Goal: Book appointment/travel/reservation

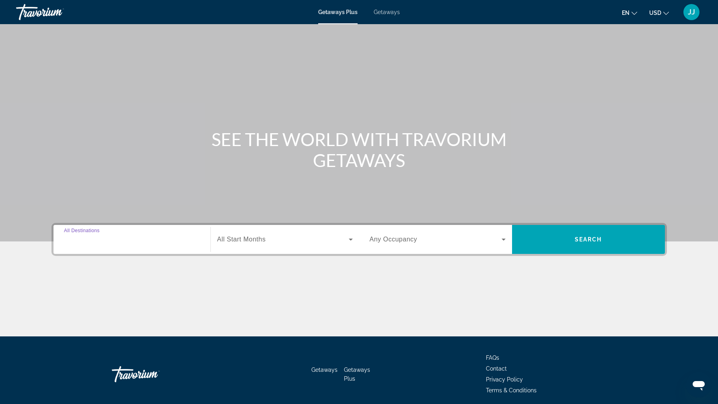
click at [173, 241] on input "Destination All Destinations" at bounding box center [132, 240] width 136 height 10
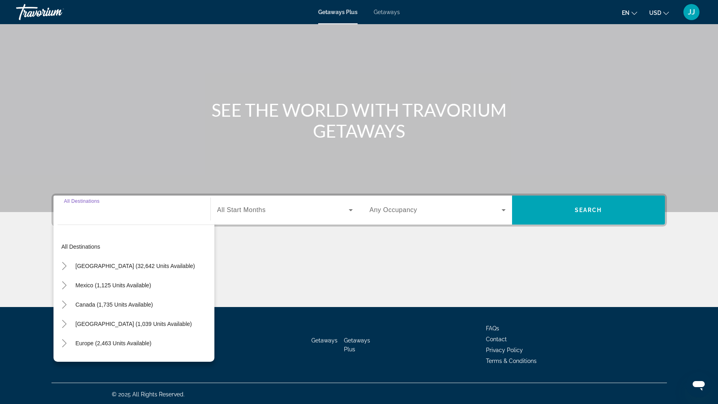
scroll to position [31, 0]
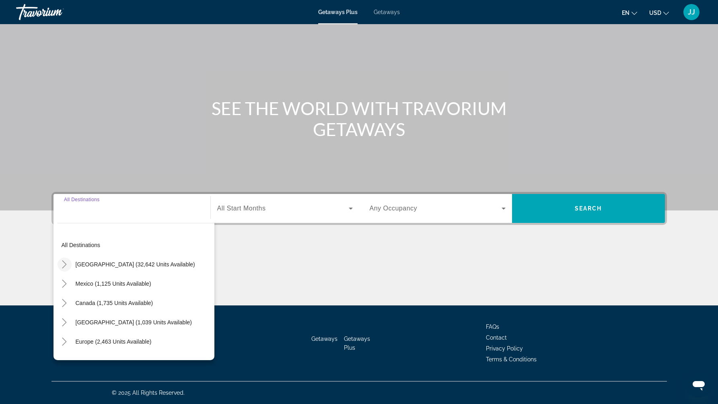
click at [66, 263] on icon "Toggle United States (32,642 units available)" at bounding box center [64, 264] width 8 height 8
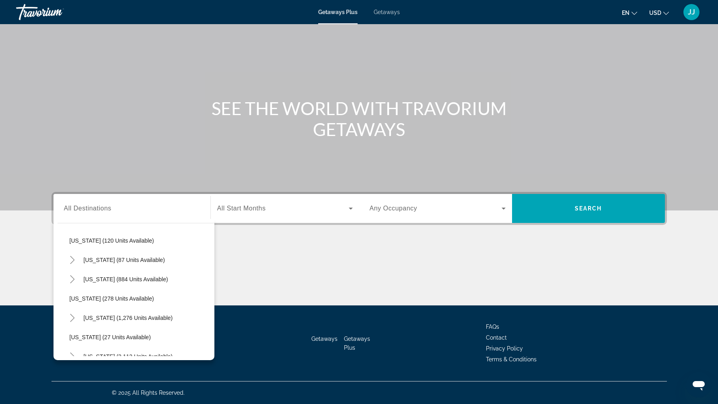
scroll to position [478, 0]
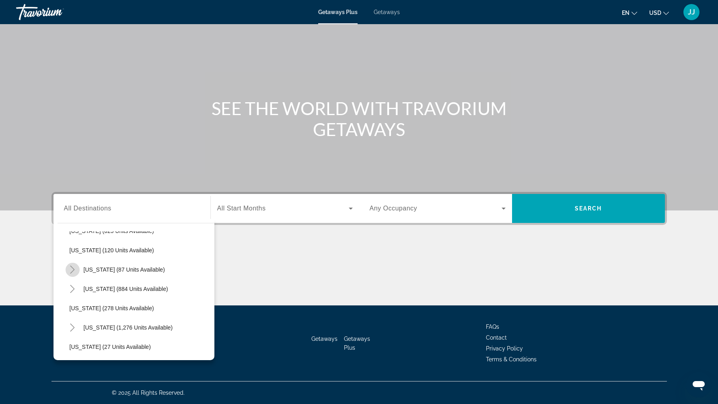
click at [73, 269] on icon "Toggle New York (87 units available)" at bounding box center [72, 270] width 8 height 8
click at [85, 286] on span "Other (19 units available)" at bounding box center [110, 289] width 64 height 6
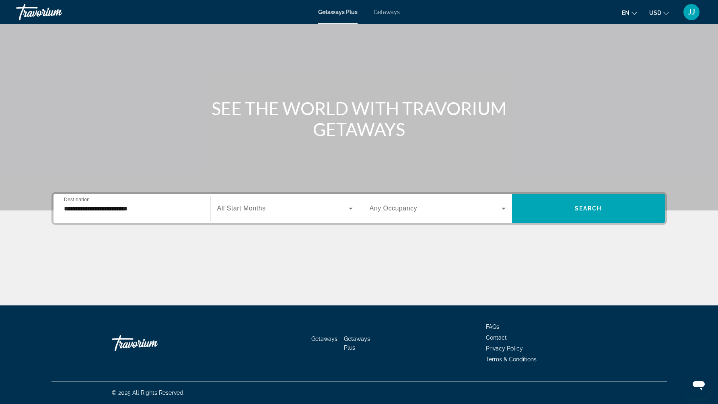
click at [125, 214] on div "**********" at bounding box center [132, 208] width 136 height 23
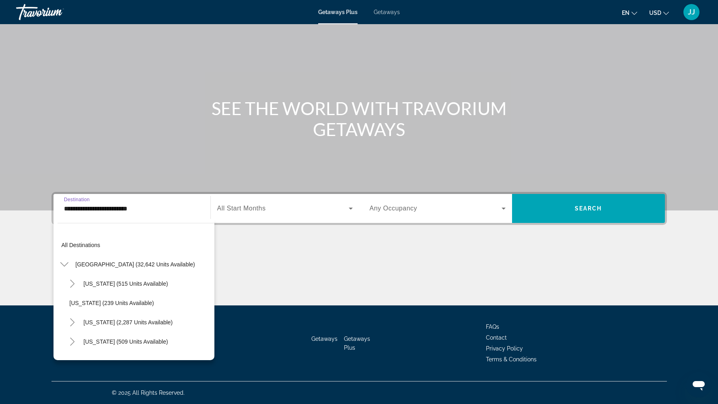
scroll to position [473, 0]
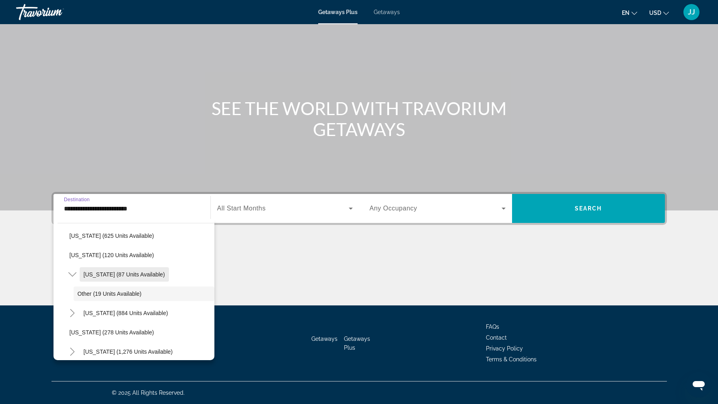
click at [121, 275] on span "[US_STATE] (87 units available)" at bounding box center [124, 274] width 81 height 6
type input "**********"
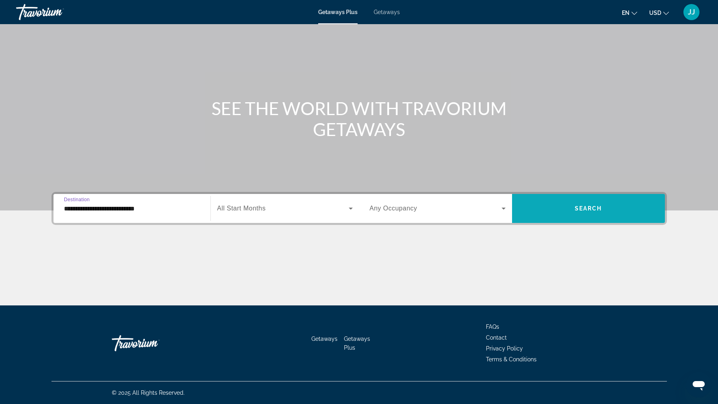
click at [572, 213] on span "Search widget" at bounding box center [588, 208] width 153 height 19
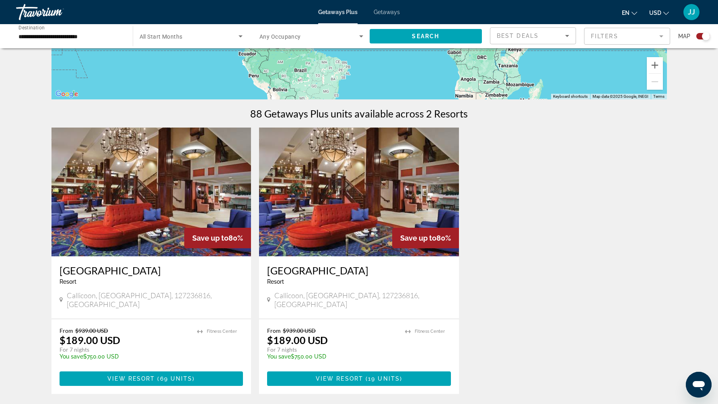
scroll to position [201, 0]
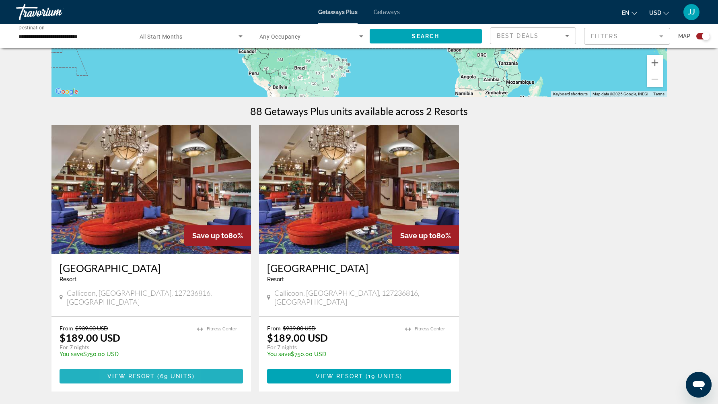
click at [120, 373] on span "View Resort" at bounding box center [130, 376] width 47 height 6
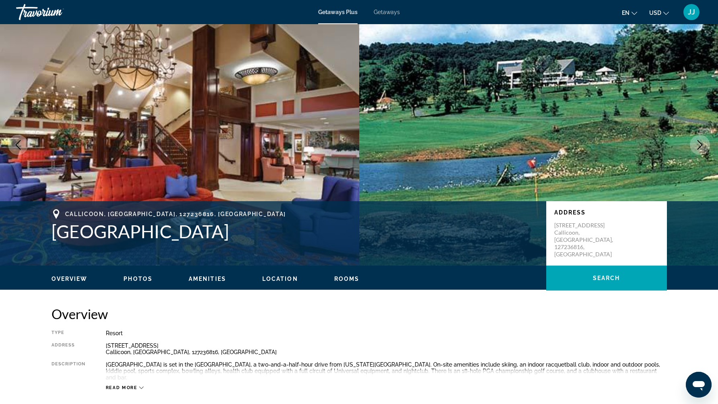
click at [700, 142] on icon "Next image" at bounding box center [700, 145] width 10 height 10
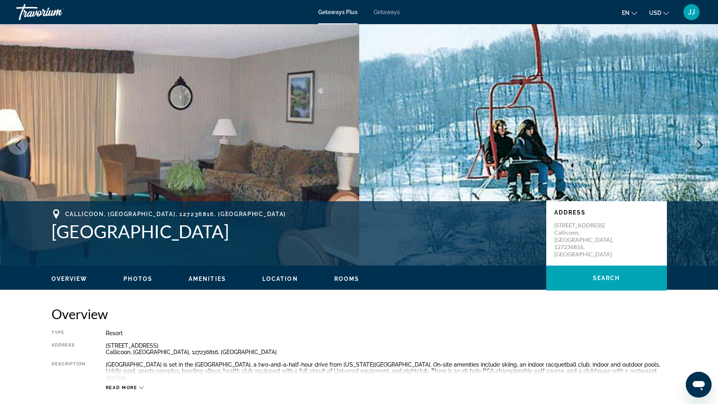
click at [699, 142] on icon "Next image" at bounding box center [700, 145] width 5 height 10
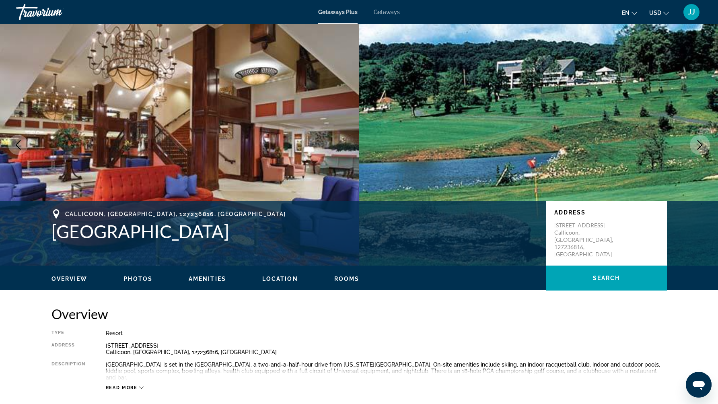
click at [699, 142] on icon "Next image" at bounding box center [700, 145] width 5 height 10
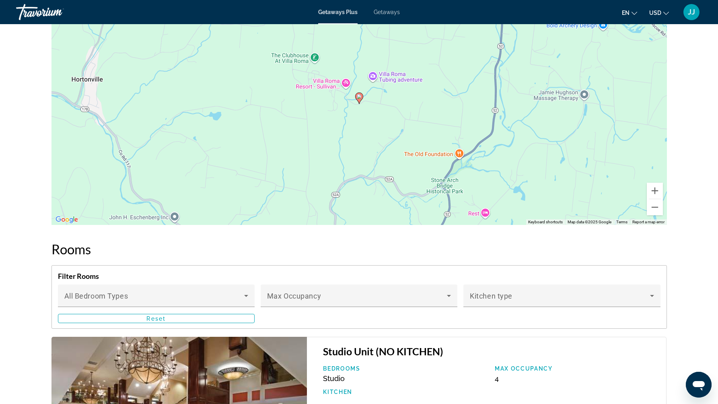
scroll to position [943, 0]
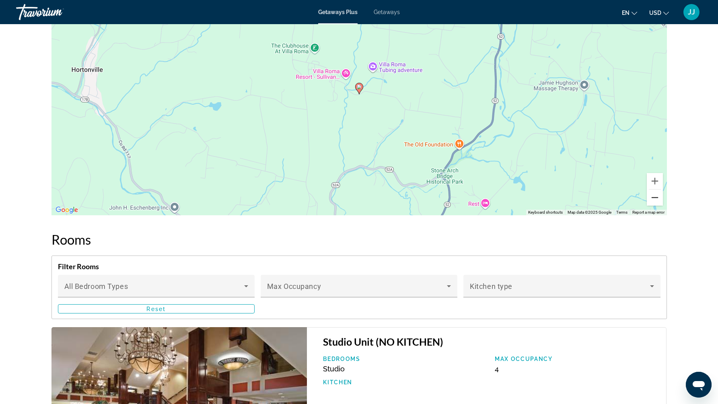
click at [657, 191] on button "Zoom out" at bounding box center [655, 197] width 16 height 16
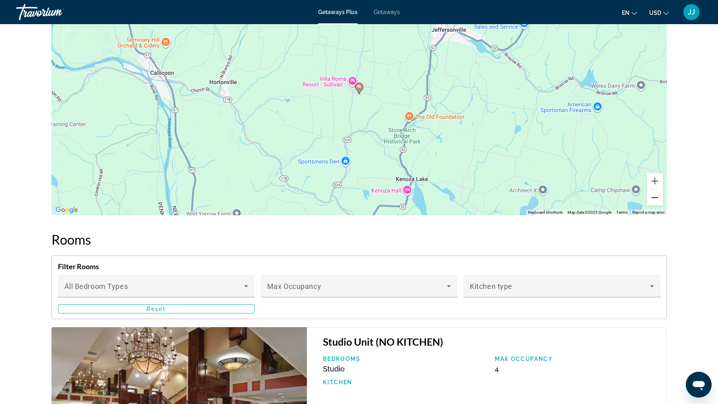
click at [657, 192] on button "Zoom out" at bounding box center [655, 197] width 16 height 16
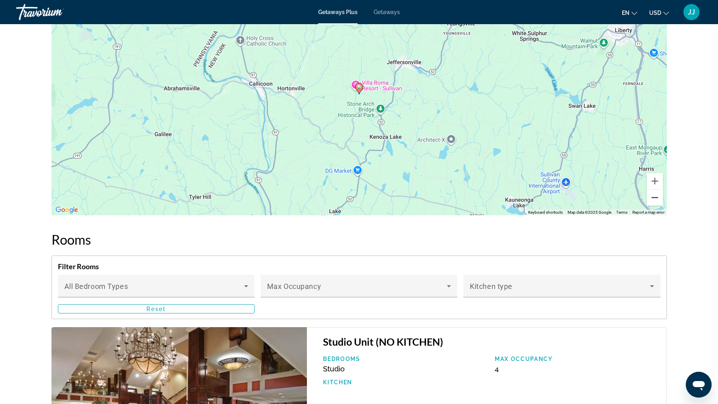
click at [657, 192] on button "Zoom out" at bounding box center [655, 197] width 16 height 16
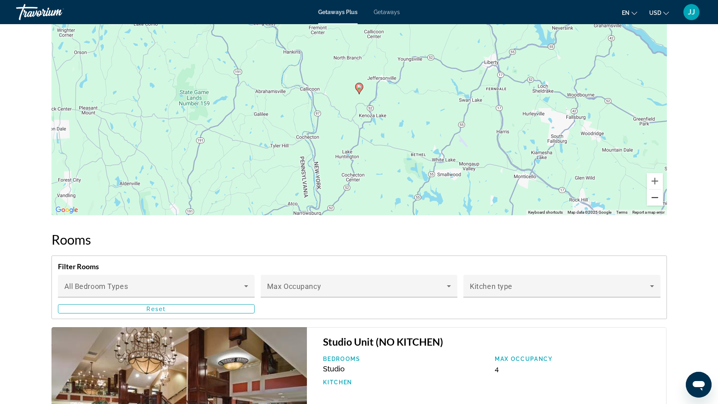
click at [657, 192] on button "Zoom out" at bounding box center [655, 197] width 16 height 16
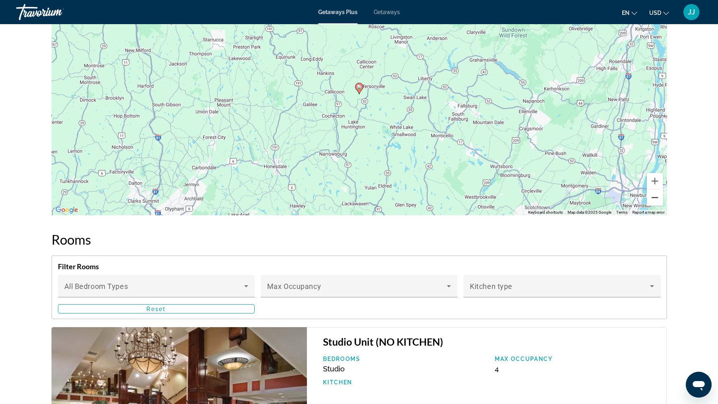
click at [657, 192] on button "Zoom out" at bounding box center [655, 197] width 16 height 16
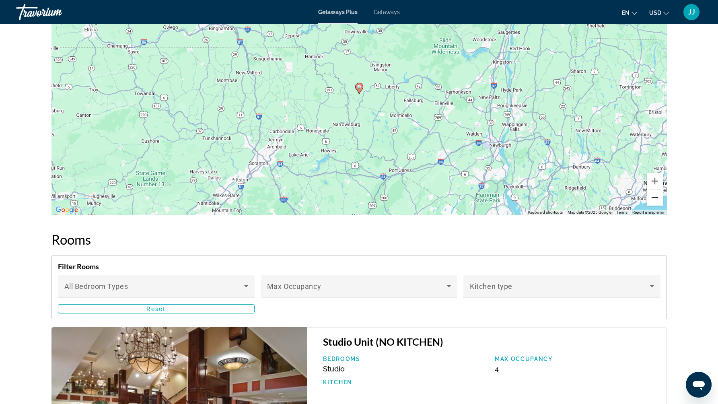
click at [657, 192] on button "Zoom out" at bounding box center [655, 197] width 16 height 16
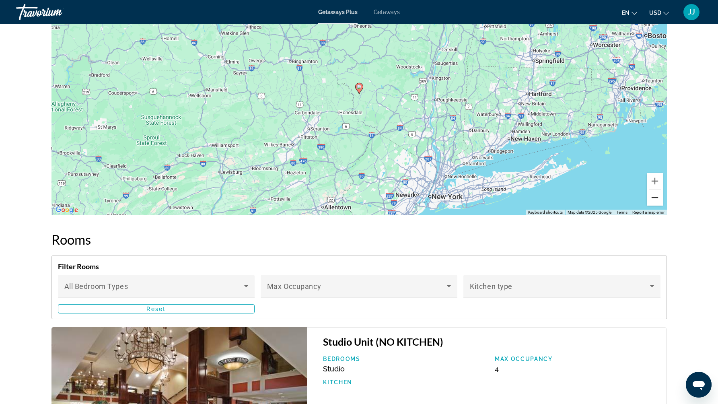
click at [657, 193] on button "Zoom out" at bounding box center [655, 197] width 16 height 16
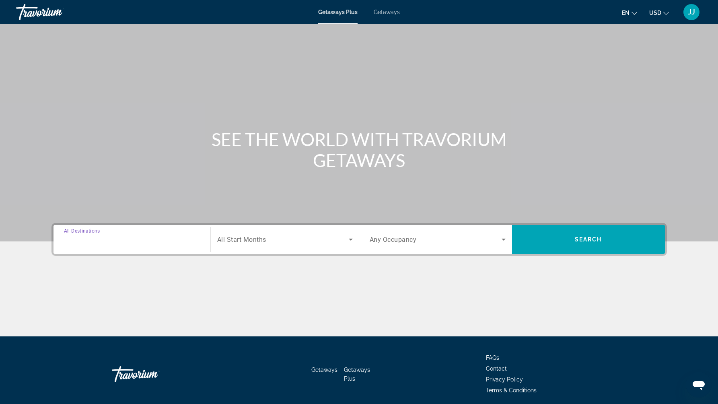
click at [132, 242] on input "Destination All Destinations" at bounding box center [132, 240] width 136 height 10
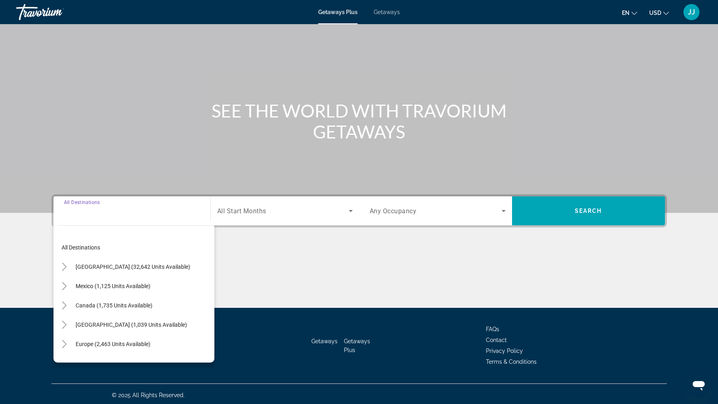
scroll to position [31, 0]
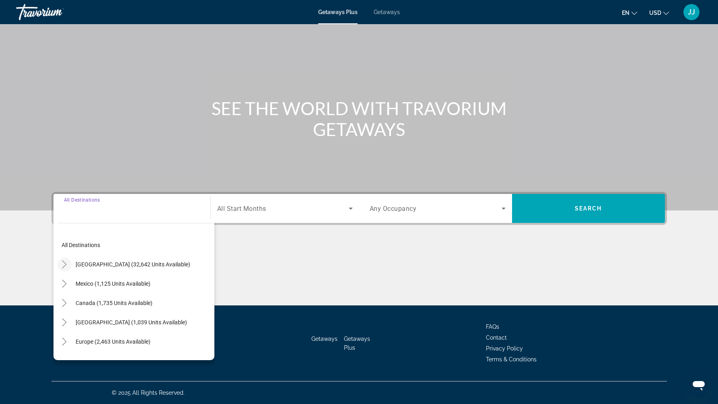
click at [68, 261] on mat-icon "Toggle United States (32,642 units available)" at bounding box center [65, 264] width 14 height 14
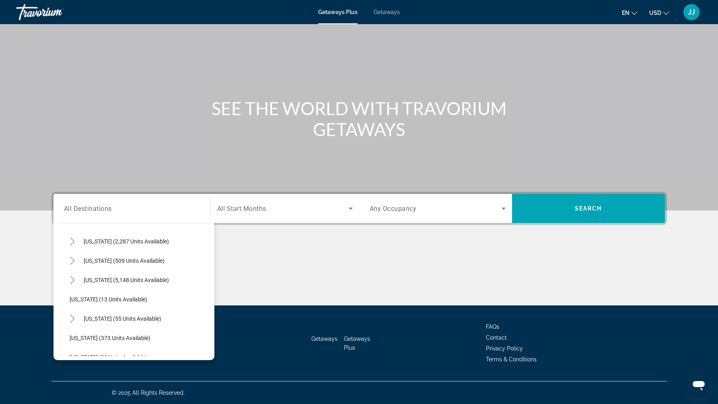
scroll to position [65, 0]
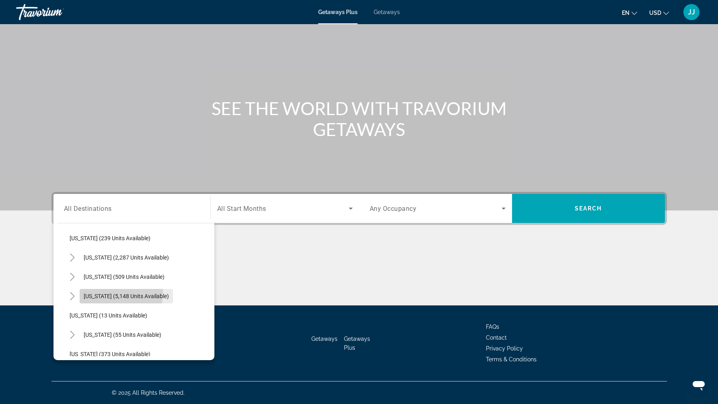
click at [93, 293] on span "[US_STATE] (5,148 units available)" at bounding box center [126, 296] width 85 height 6
type input "**********"
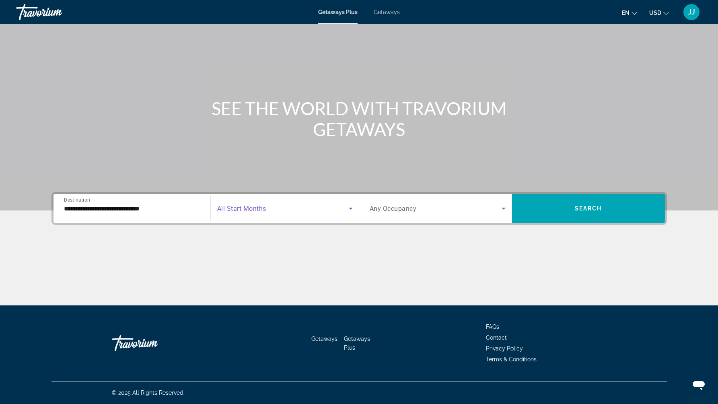
click at [273, 206] on span "Search widget" at bounding box center [283, 209] width 132 height 10
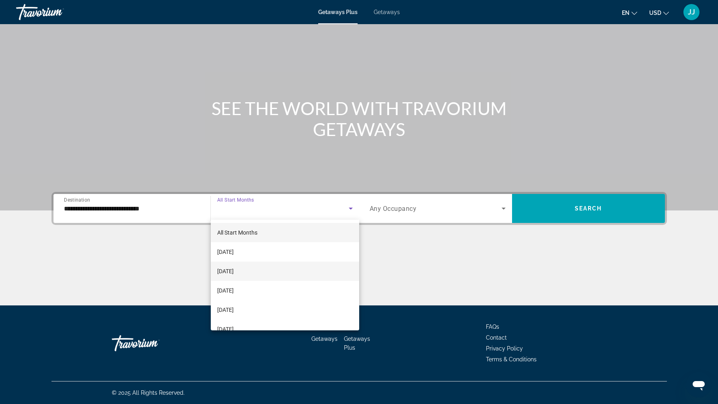
click at [234, 270] on span "[DATE]" at bounding box center [225, 271] width 16 height 10
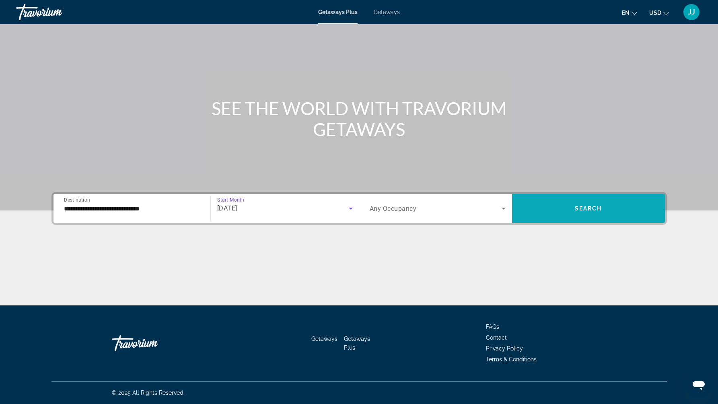
click at [574, 210] on span "Search widget" at bounding box center [588, 208] width 153 height 19
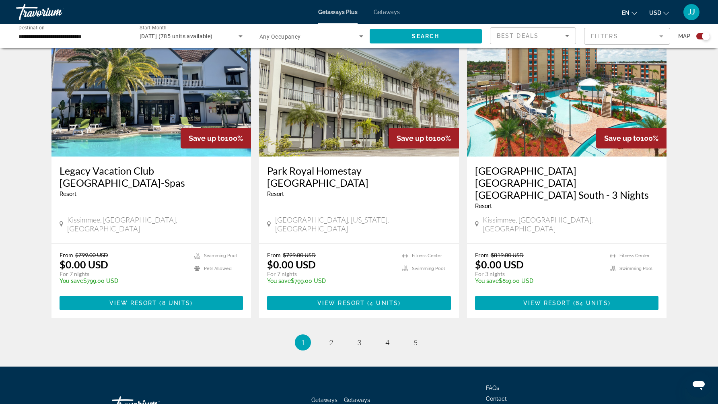
scroll to position [1151, 0]
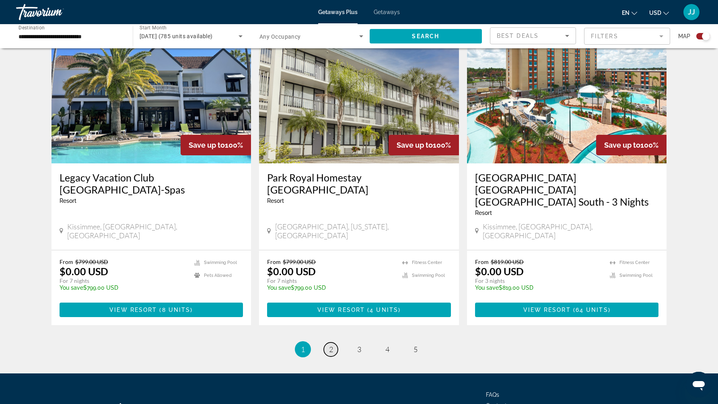
click at [329, 345] on span "2" at bounding box center [331, 349] width 4 height 9
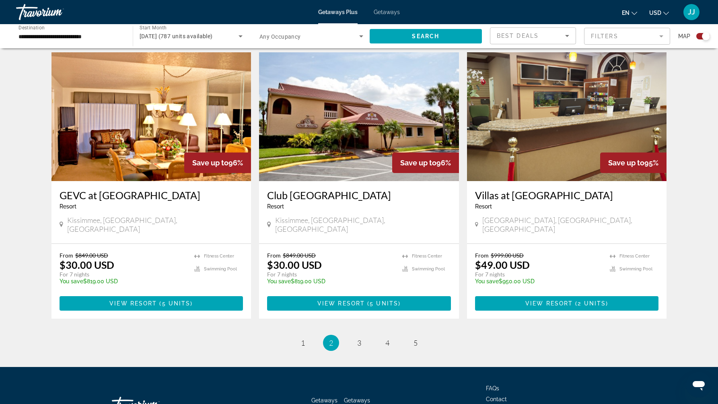
scroll to position [1171, 0]
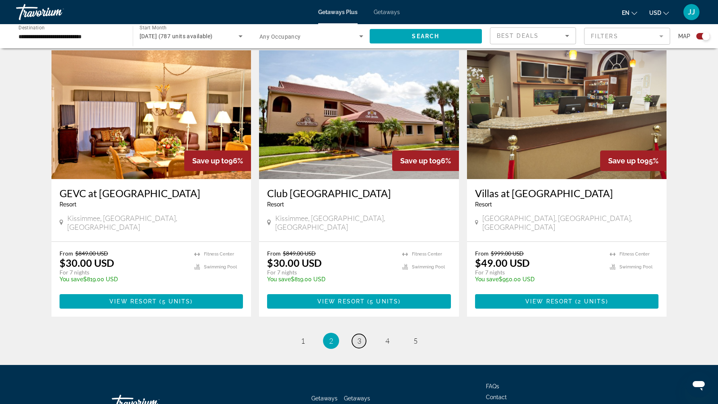
click at [361, 334] on link "page 3" at bounding box center [359, 341] width 14 height 14
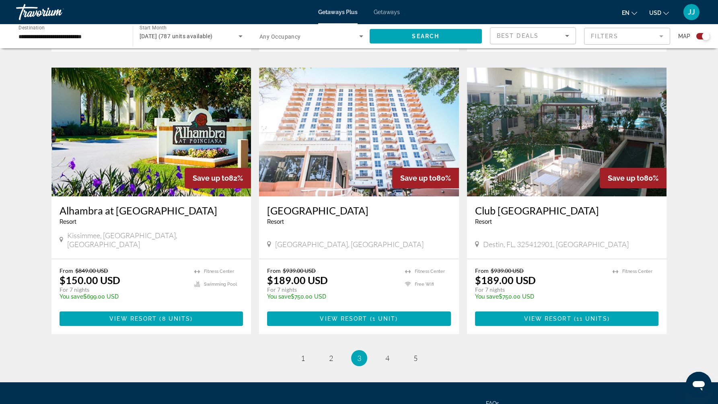
scroll to position [1143, 0]
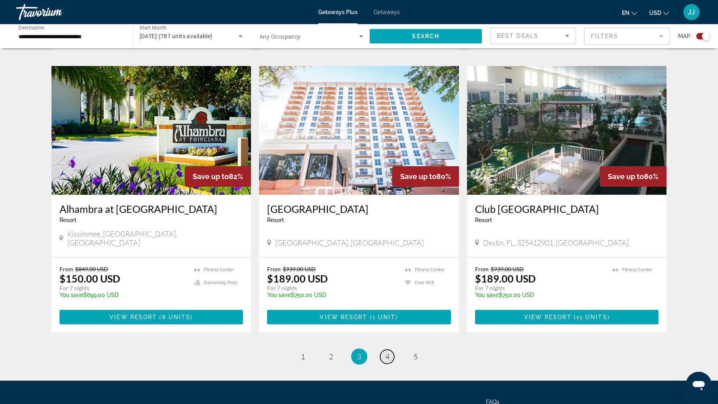
click at [386, 352] on span "4" at bounding box center [387, 356] width 4 height 9
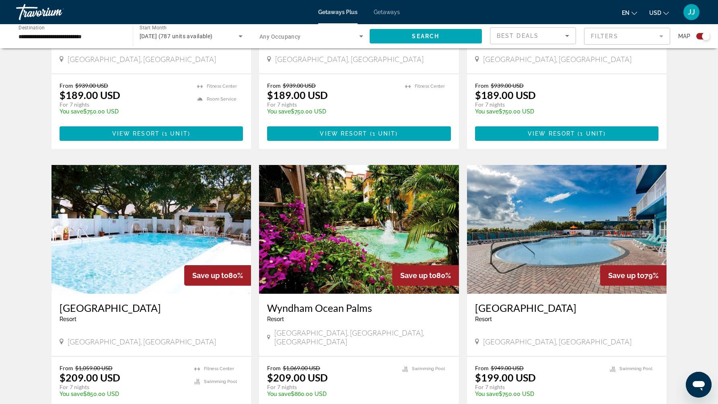
scroll to position [1159, 0]
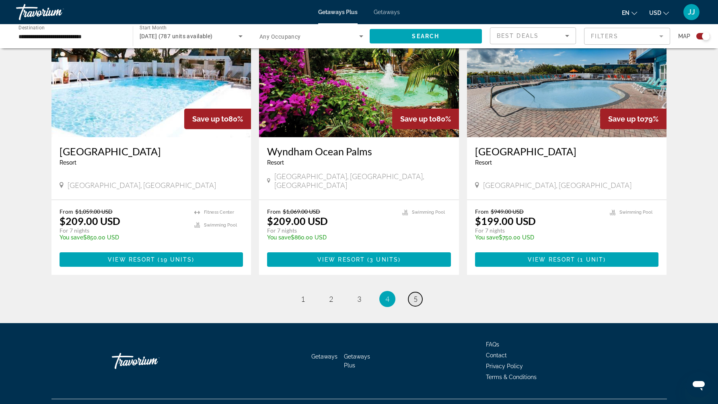
click at [420, 292] on link "page 5" at bounding box center [415, 299] width 14 height 14
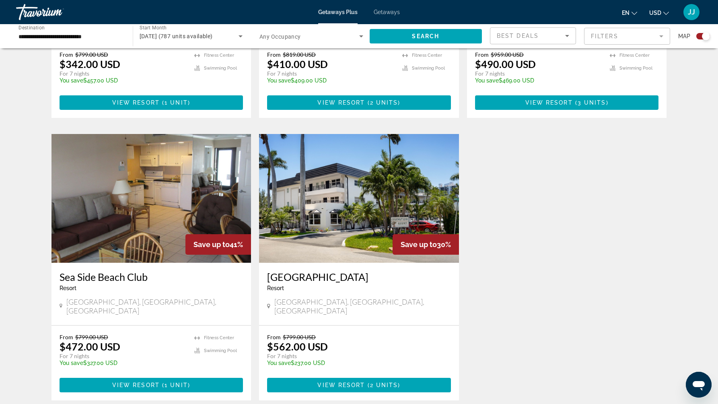
scroll to position [1064, 0]
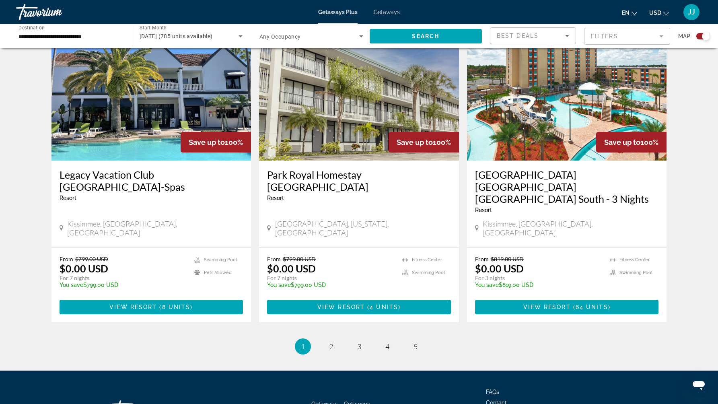
scroll to position [1171, 0]
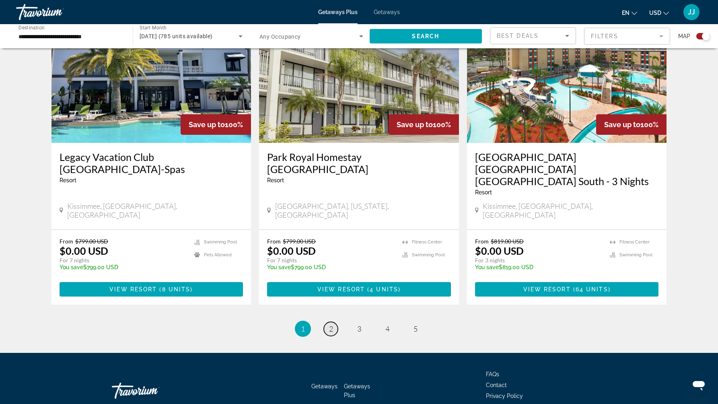
click at [330, 324] on span "2" at bounding box center [331, 328] width 4 height 9
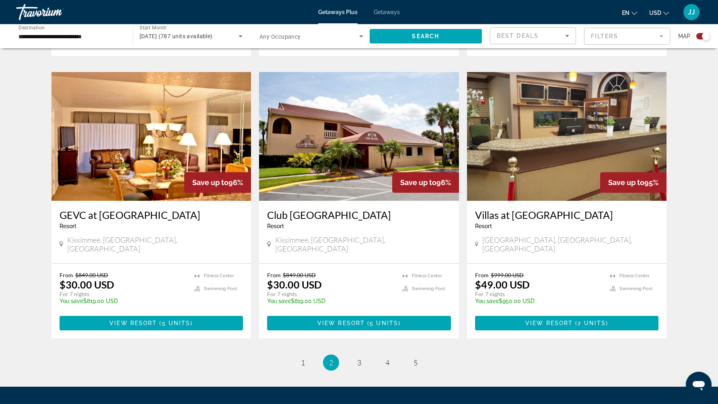
scroll to position [1171, 0]
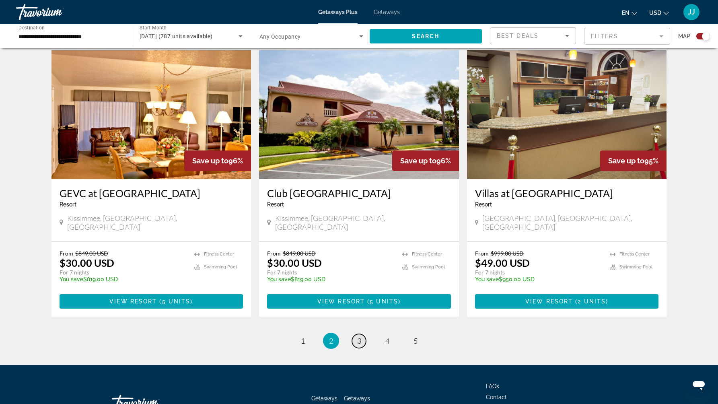
click at [359, 336] on span "3" at bounding box center [359, 340] width 4 height 9
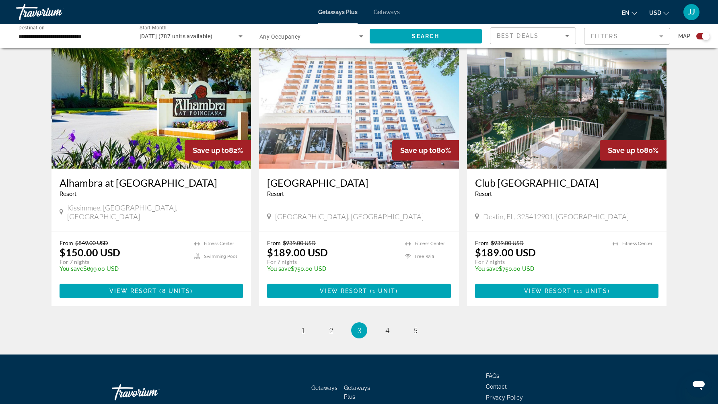
scroll to position [1171, 0]
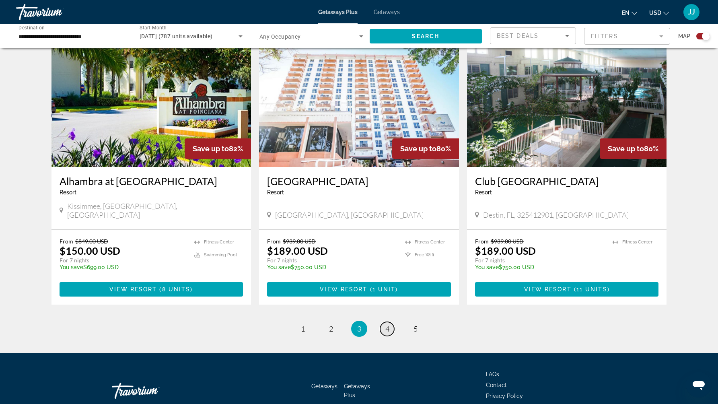
click at [389, 324] on span "4" at bounding box center [387, 328] width 4 height 9
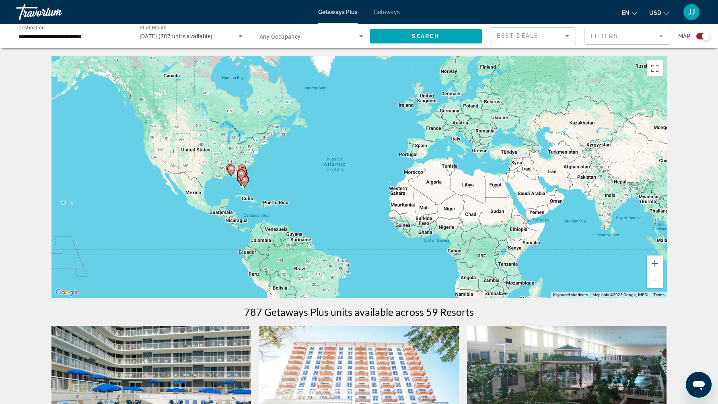
drag, startPoint x: 717, startPoint y: 93, endPoint x: 719, endPoint y: 137, distance: 44.7
click at [718, 138] on html "**********" at bounding box center [359, 202] width 718 height 404
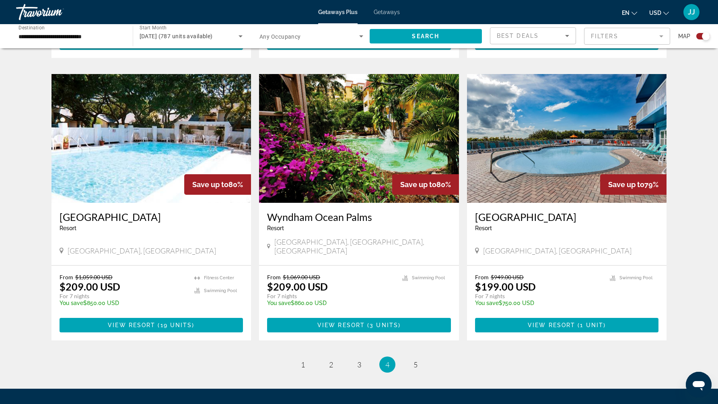
scroll to position [1095, 0]
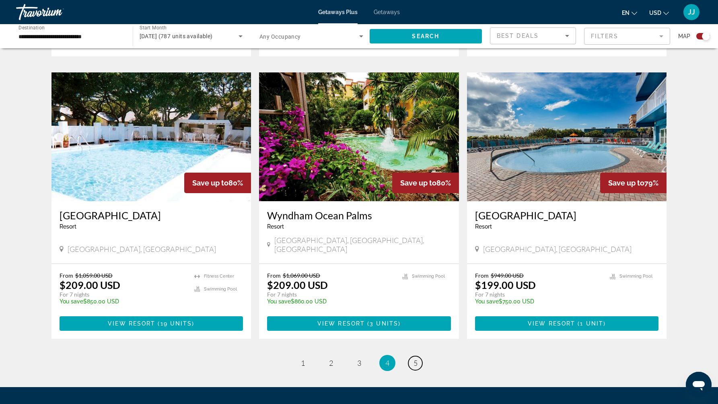
click at [414, 358] on span "5" at bounding box center [416, 362] width 4 height 9
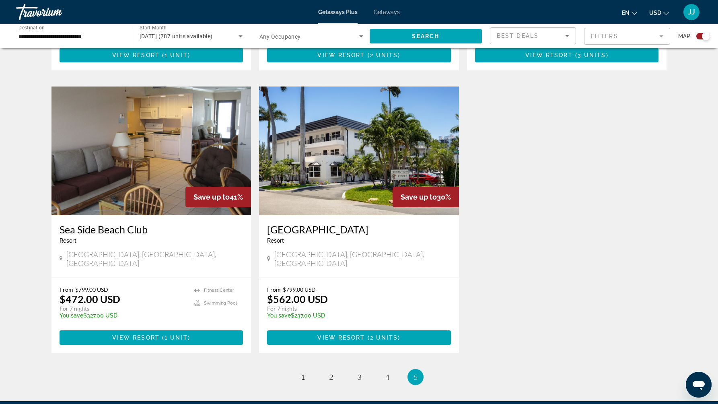
scroll to position [1105, 0]
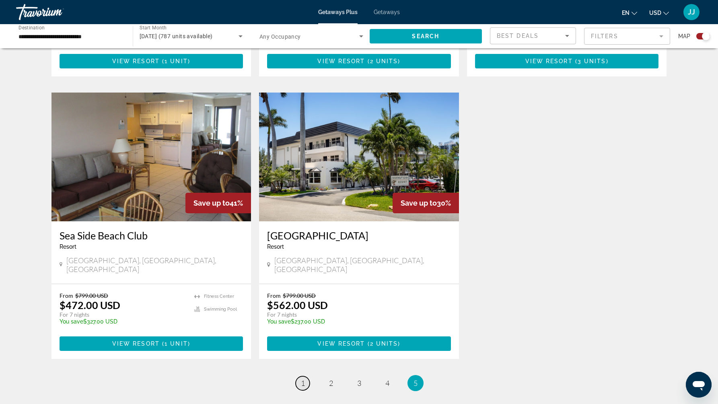
click at [298, 376] on link "page 1" at bounding box center [303, 383] width 14 height 14
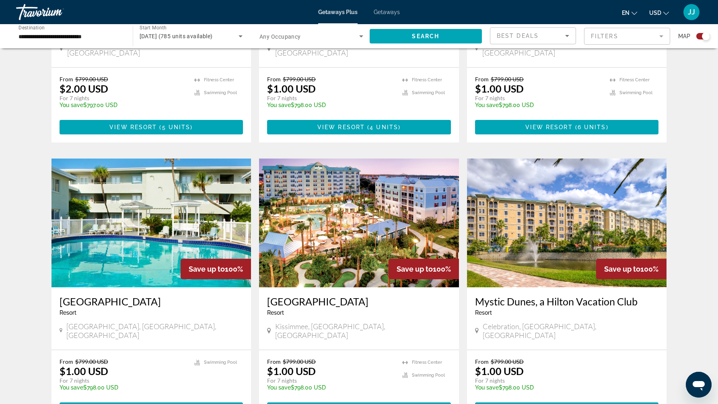
scroll to position [743, 0]
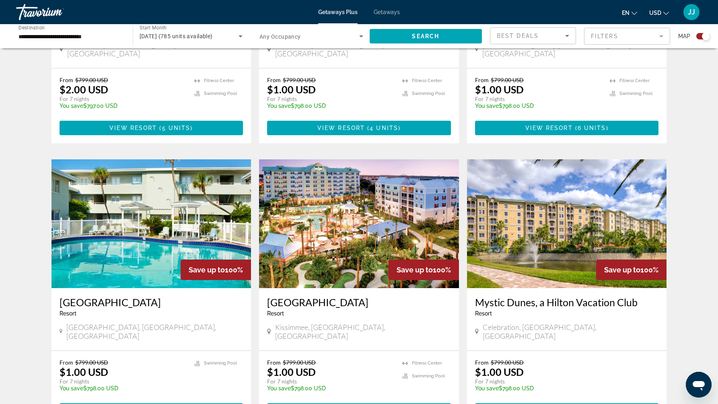
click at [349, 214] on img "Main content" at bounding box center [359, 223] width 200 height 129
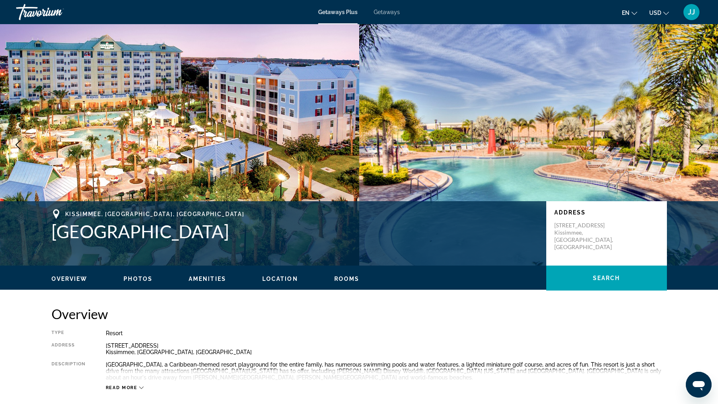
click at [700, 144] on icon "Next image" at bounding box center [700, 145] width 10 height 10
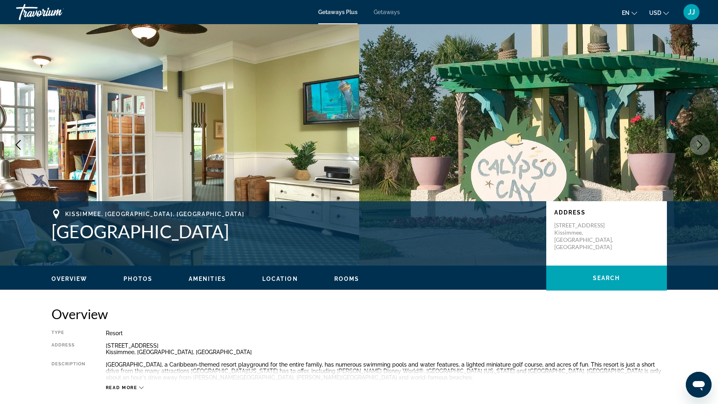
click at [700, 144] on icon "Next image" at bounding box center [700, 145] width 10 height 10
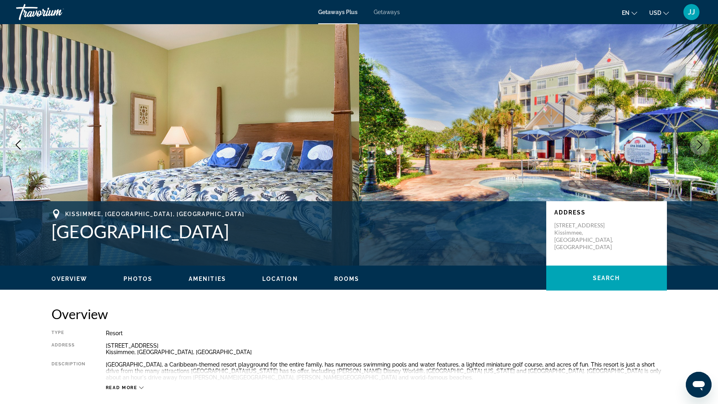
click at [700, 144] on icon "Next image" at bounding box center [700, 145] width 10 height 10
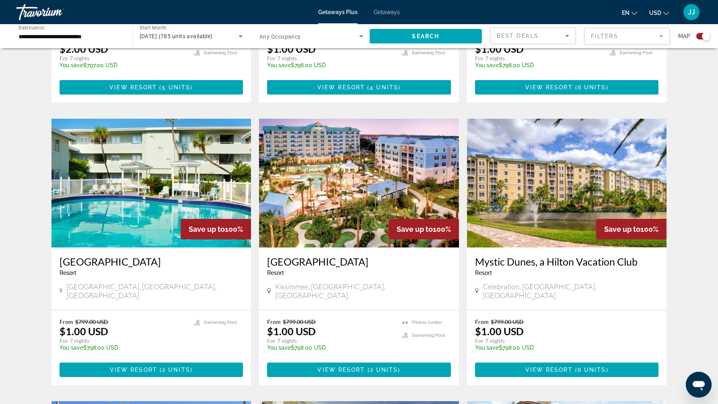
scroll to position [805, 0]
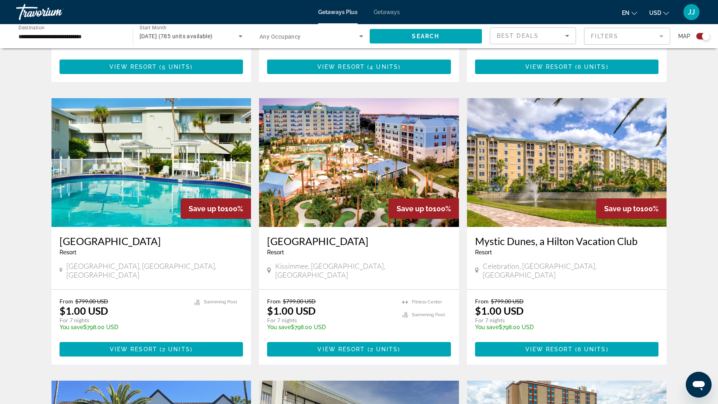
click at [561, 186] on img "Main content" at bounding box center [567, 162] width 200 height 129
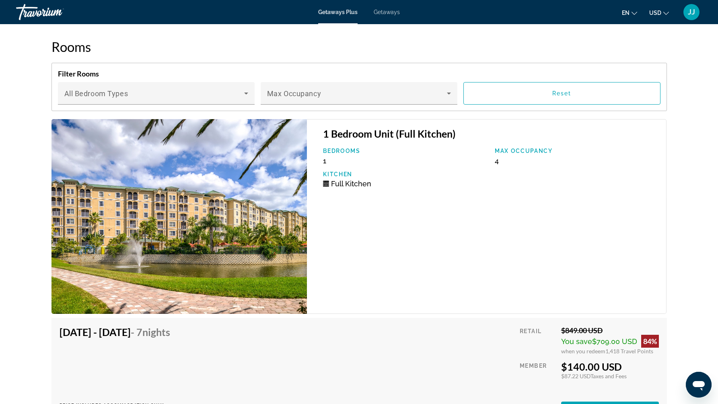
scroll to position [1148, 0]
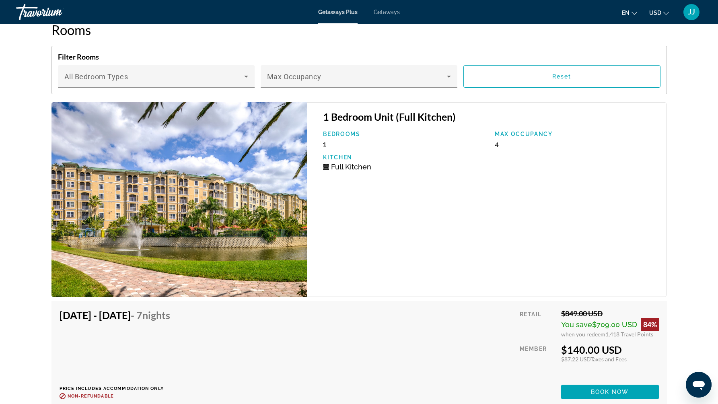
click at [270, 206] on img "Main content" at bounding box center [179, 199] width 256 height 195
click at [270, 204] on img "Main content" at bounding box center [179, 199] width 256 height 195
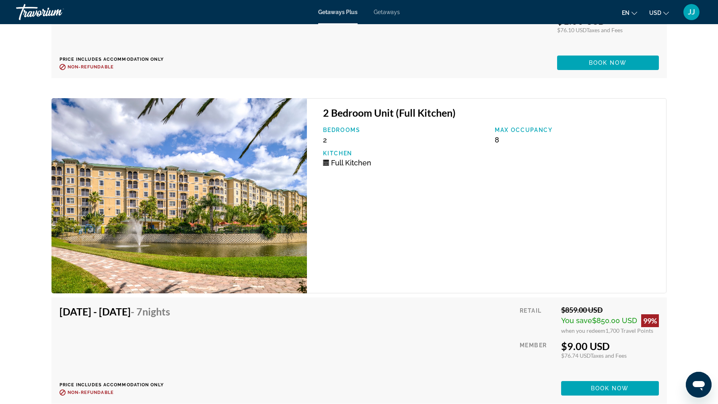
scroll to position [1705, 0]
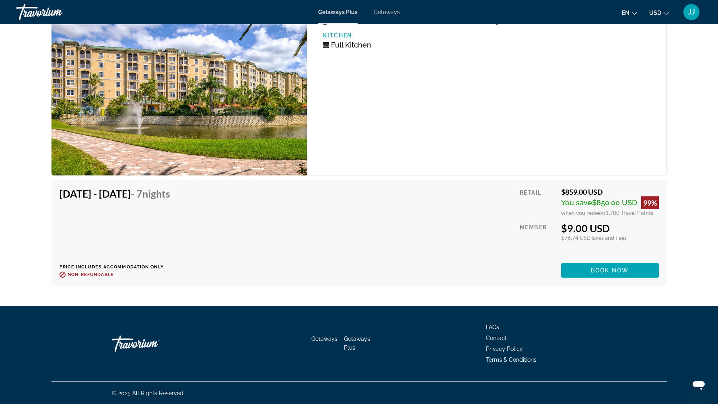
click at [459, 151] on div "2 Bedroom Unit (Full Kitchen) Bedrooms 2 Max Occupancy 8 Kitchen Full Kitchen" at bounding box center [487, 77] width 360 height 195
